Goal: Task Accomplishment & Management: Complete application form

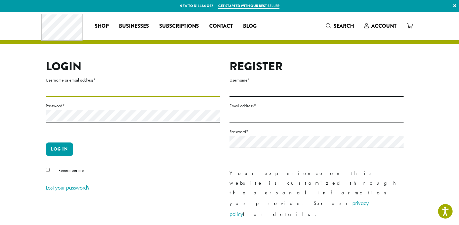
type input "**********"
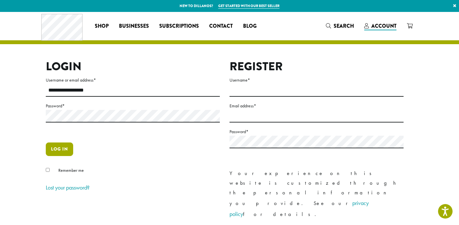
click at [56, 152] on button "Log in" at bounding box center [59, 150] width 27 height 14
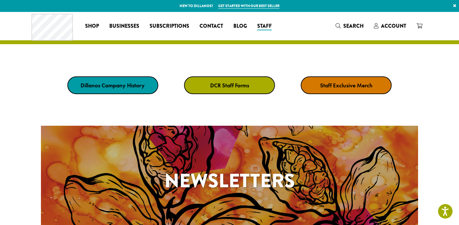
click at [227, 81] on link "DCR Staff Forms" at bounding box center [229, 85] width 91 height 18
click at [228, 81] on link "DCR Staff Forms" at bounding box center [229, 85] width 91 height 18
click at [240, 81] on link "DCR Staff Forms" at bounding box center [229, 85] width 91 height 18
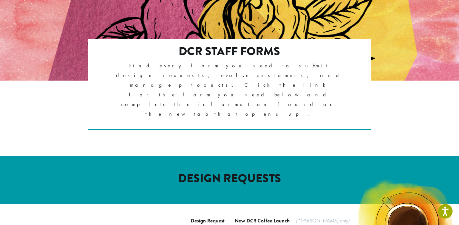
scroll to position [155, 0]
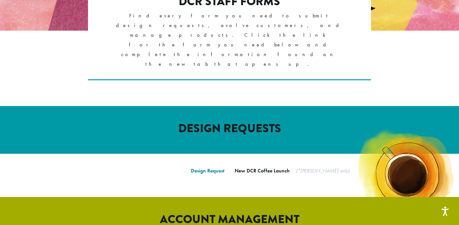
click at [209, 167] on link "Design Request" at bounding box center [208, 170] width 34 height 7
click at [207, 166] on p "Design Request" at bounding box center [132, 171] width 183 height 10
click at [204, 167] on link "Design Request" at bounding box center [208, 170] width 34 height 7
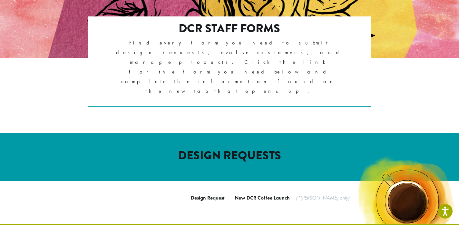
scroll to position [129, 0]
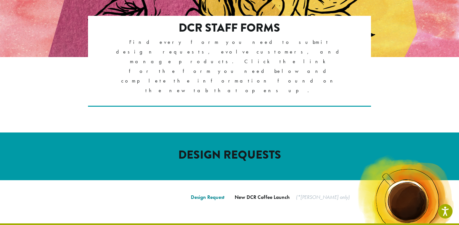
click at [204, 194] on link "Design Request" at bounding box center [208, 197] width 34 height 7
click at [207, 194] on link "Design Request" at bounding box center [208, 197] width 34 height 7
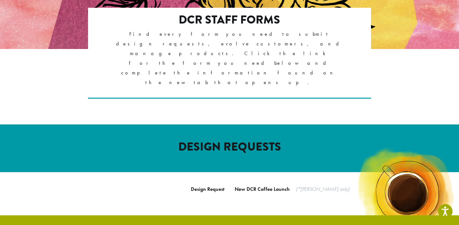
scroll to position [139, 0]
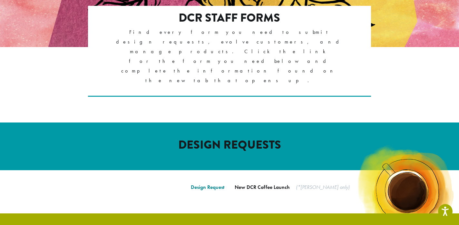
click at [201, 184] on link "Design Request" at bounding box center [208, 187] width 34 height 7
